Goal: Information Seeking & Learning: Find specific fact

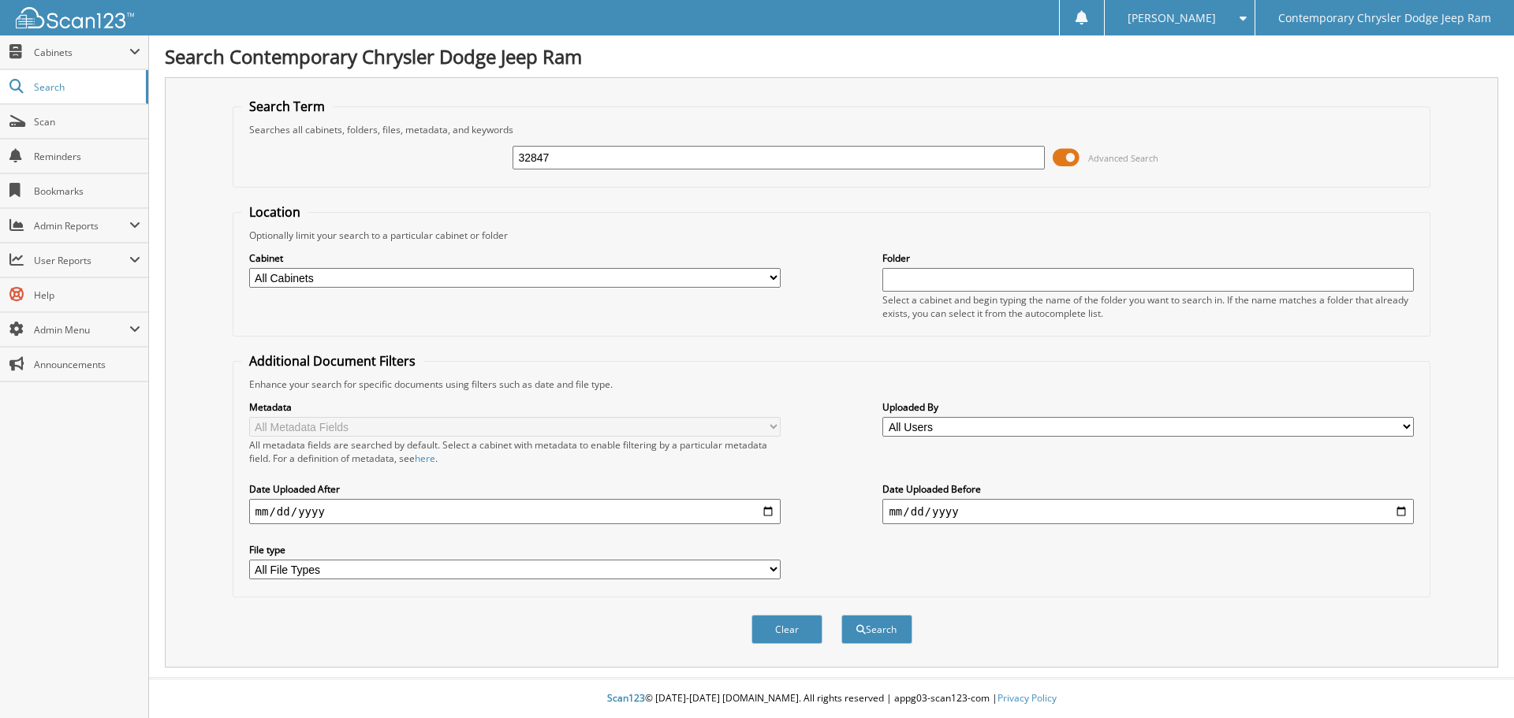
type input "32847"
click at [841, 615] on button "Search" at bounding box center [876, 629] width 71 height 29
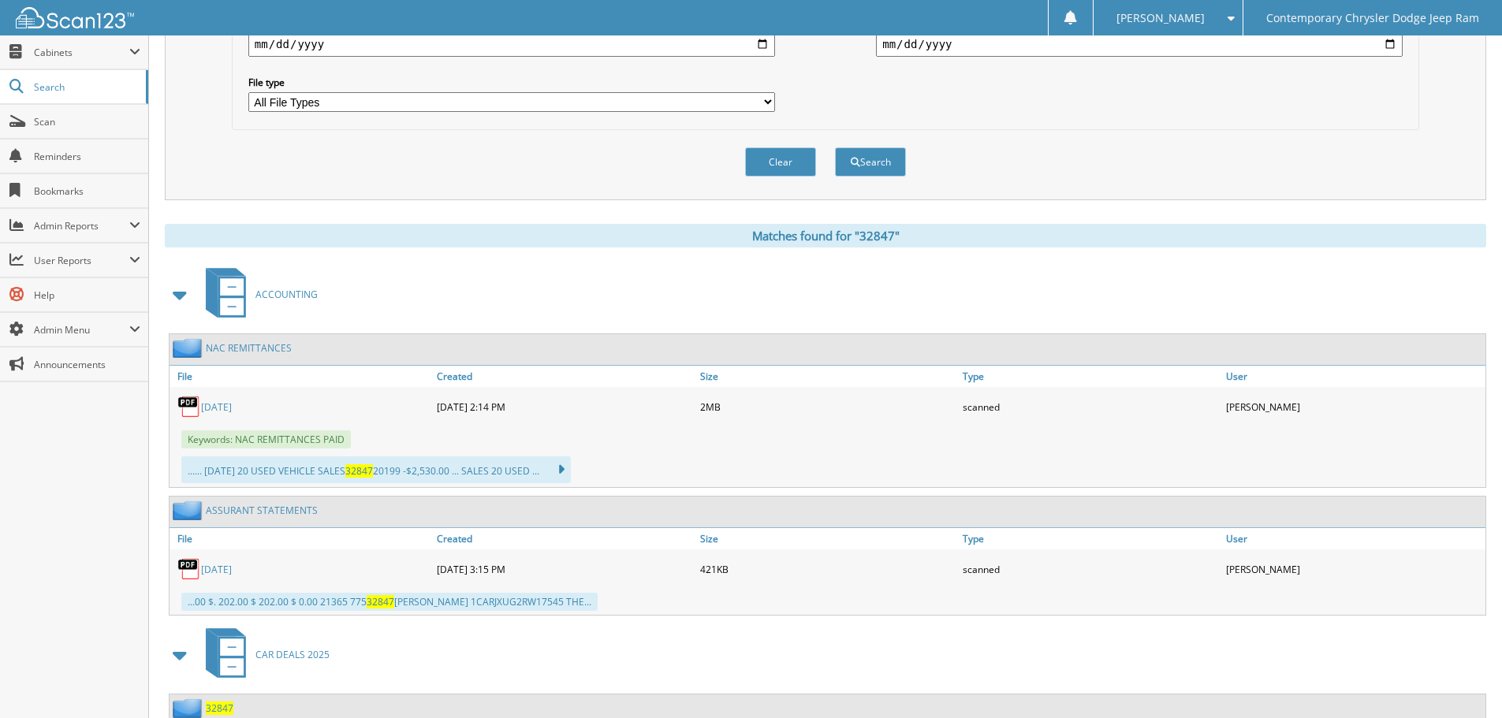
scroll to position [473, 0]
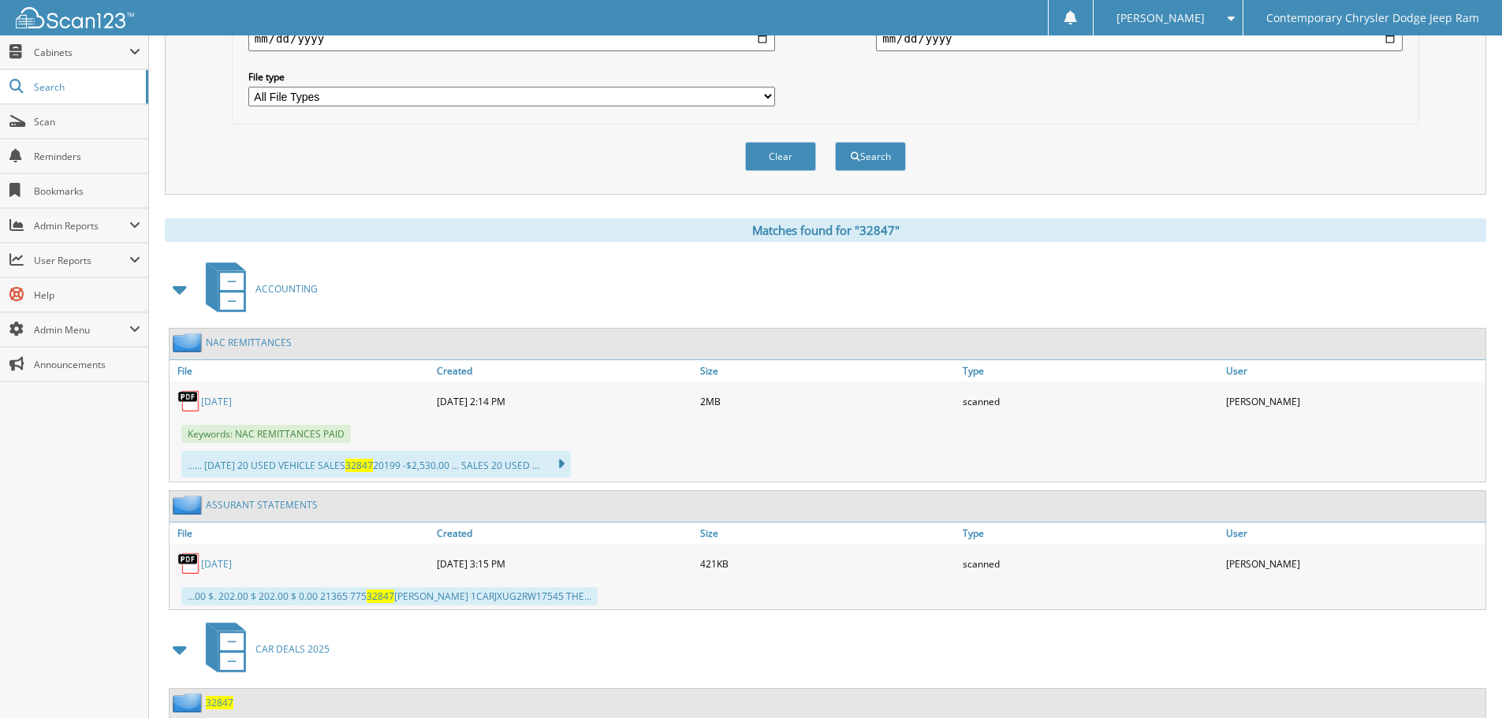
click at [174, 289] on span at bounding box center [180, 289] width 22 height 28
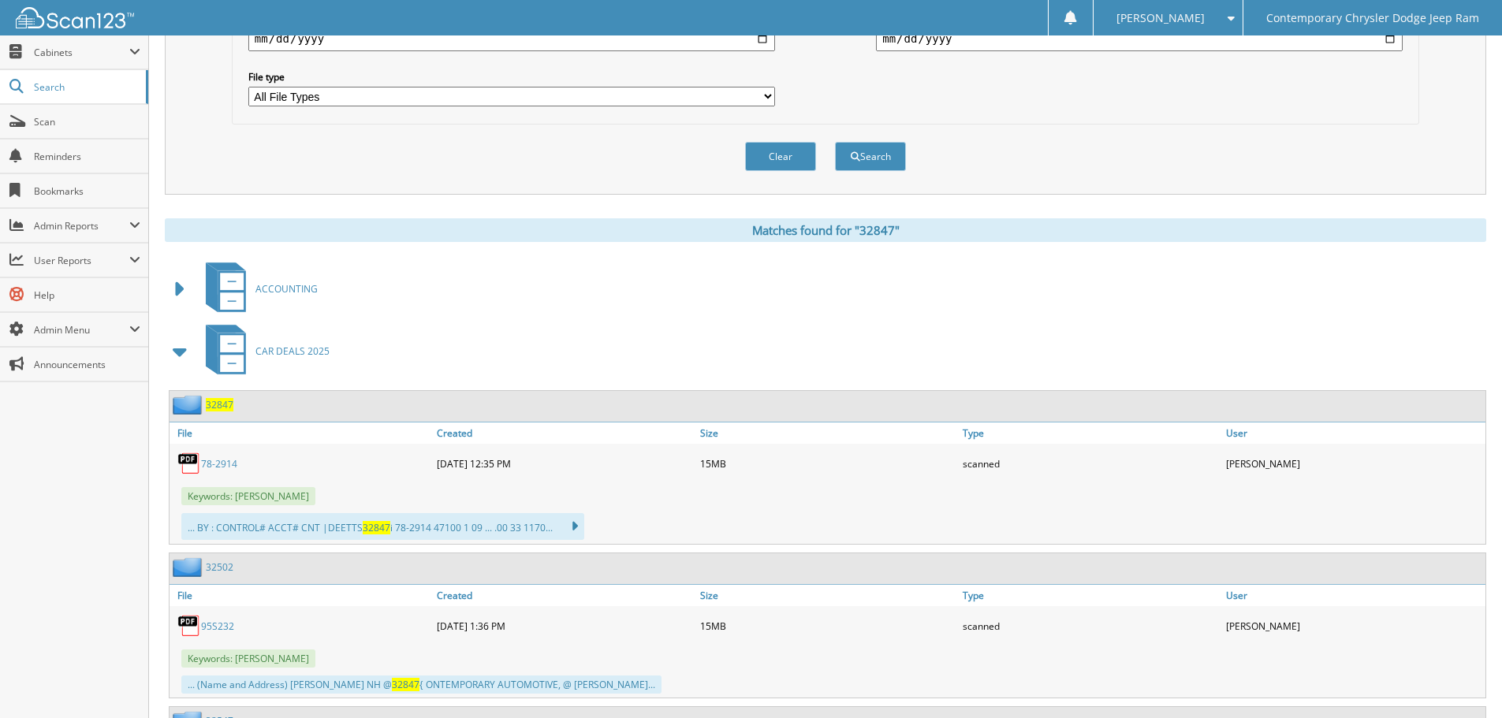
click at [222, 407] on span "32847" at bounding box center [220, 404] width 28 height 13
